Goal: Task Accomplishment & Management: Manage account settings

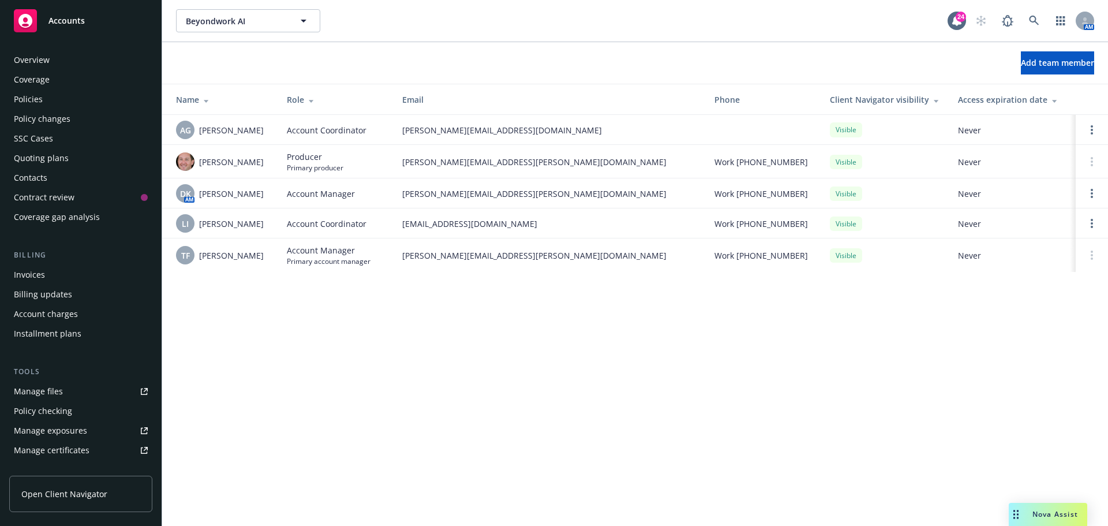
scroll to position [246, 0]
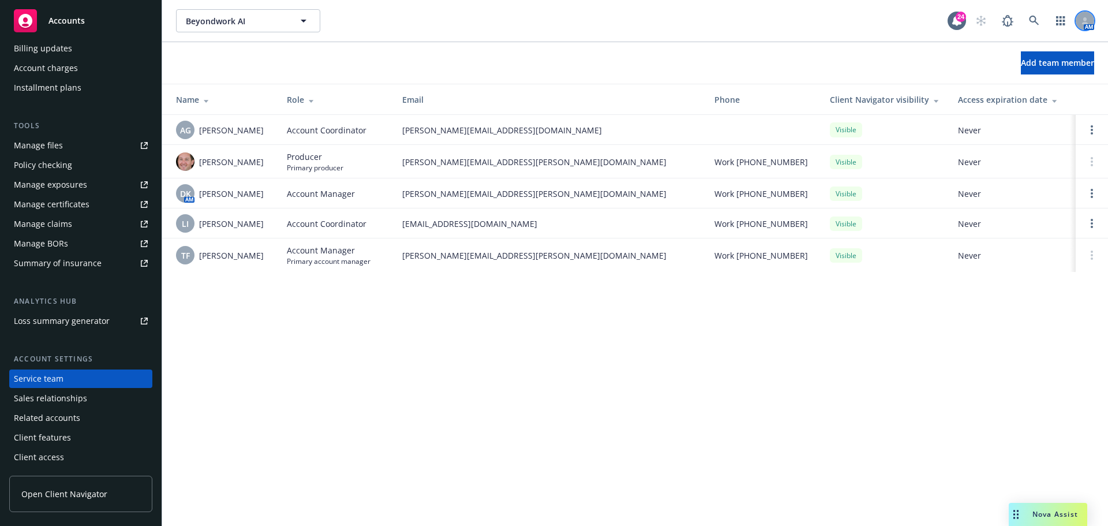
click at [1089, 22] on div at bounding box center [1084, 21] width 18 height 18
drag, startPoint x: 1087, startPoint y: 0, endPoint x: 851, endPoint y: 27, distance: 237.5
click at [851, 27] on div "Beyondwork AI Beyondwork AI" at bounding box center [561, 20] width 771 height 23
click at [814, 26] on div "Beyondwork AI Beyondwork AI" at bounding box center [561, 20] width 771 height 23
click at [857, 68] on div "Add team member" at bounding box center [635, 62] width 946 height 23
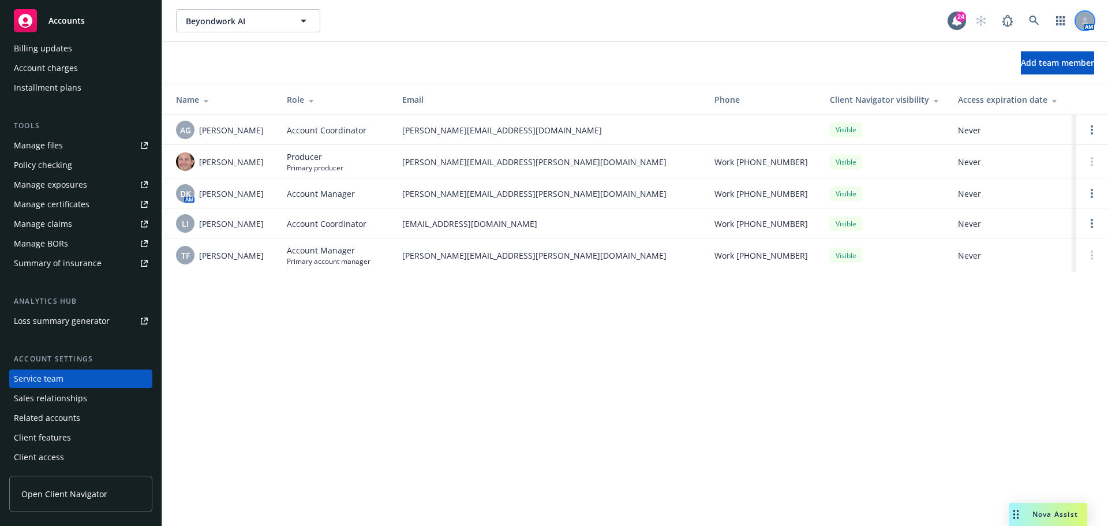
click at [1083, 18] on icon at bounding box center [1084, 20] width 7 height 7
click at [871, 60] on div "Add team member" at bounding box center [635, 62] width 946 height 23
